Goal: Check status: Check status

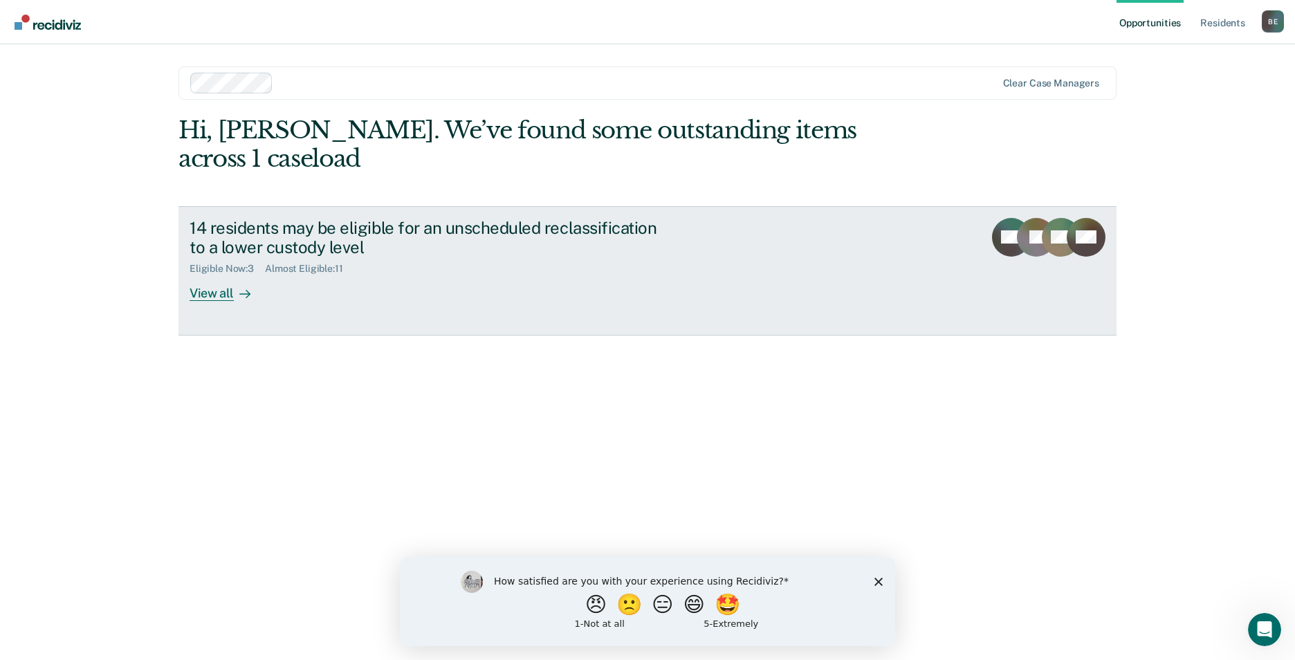
click at [220, 275] on div "View all" at bounding box center [228, 288] width 77 height 27
